Goal: Find specific page/section: Find specific page/section

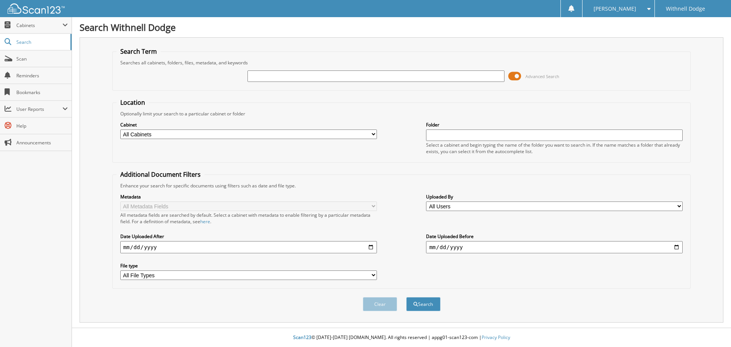
click at [272, 80] on input "text" at bounding box center [376, 75] width 257 height 11
click at [387, 79] on input "text" at bounding box center [376, 75] width 257 height 11
type input "[PERSON_NAME]"
click at [406, 297] on button "Search" at bounding box center [423, 304] width 34 height 14
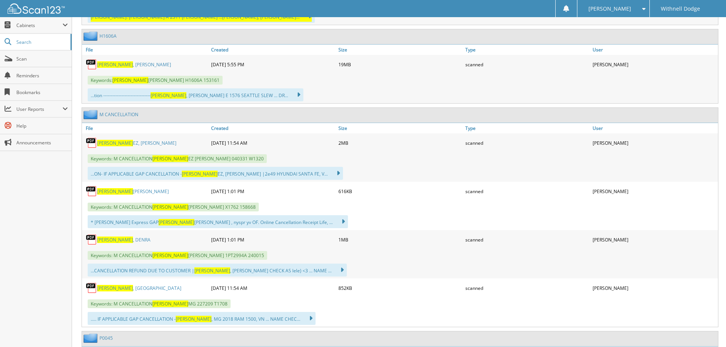
scroll to position [914, 0]
click at [111, 238] on div "[PERSON_NAME]" at bounding box center [145, 239] width 127 height 15
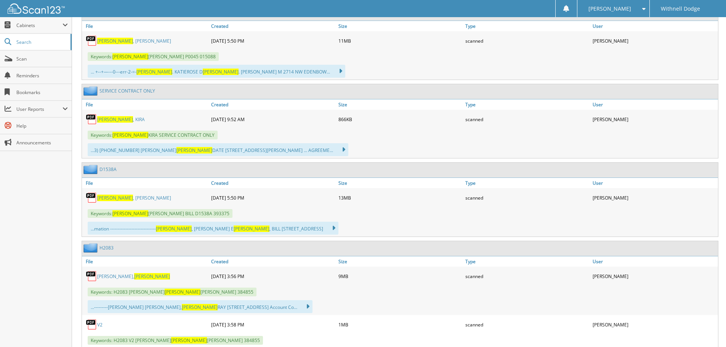
scroll to position [1257, 0]
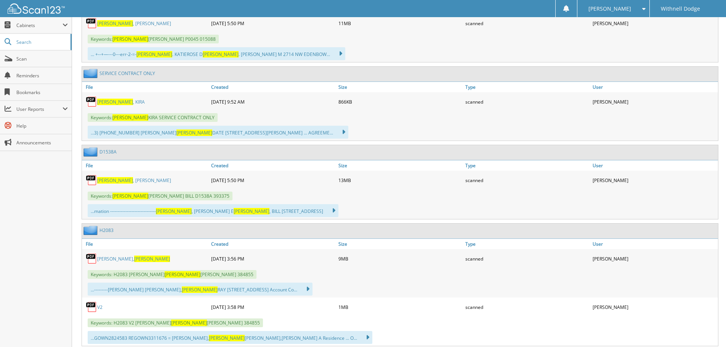
click at [117, 177] on link "[PERSON_NAME]" at bounding box center [134, 180] width 74 height 6
